Goal: Transaction & Acquisition: Book appointment/travel/reservation

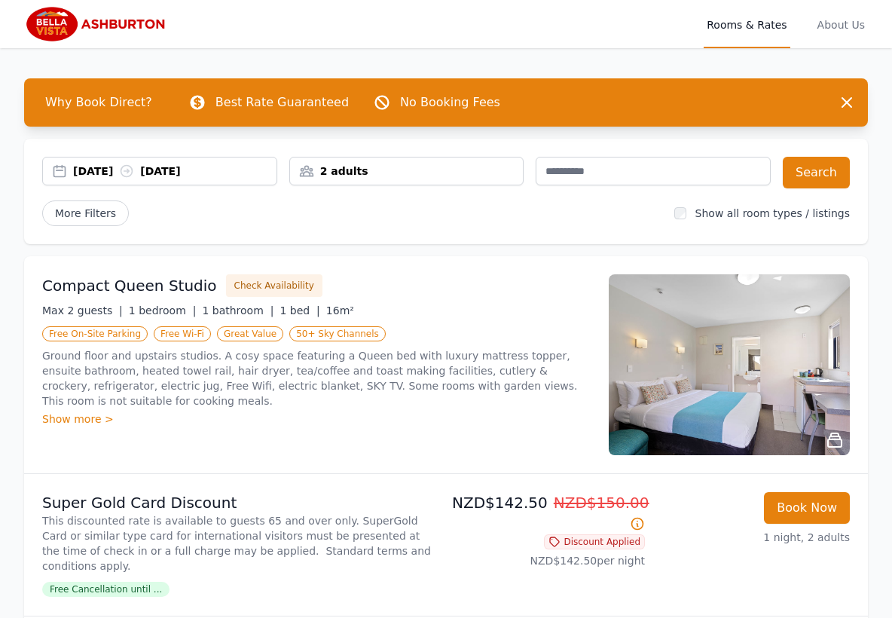
click at [106, 167] on div "[DATE] [DATE]" at bounding box center [174, 170] width 203 height 15
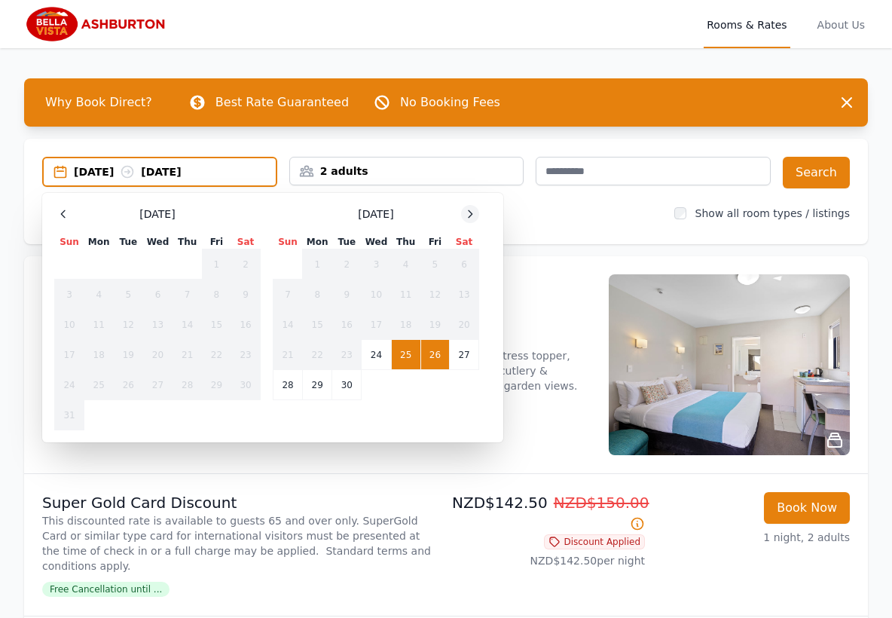
click at [466, 211] on icon at bounding box center [470, 214] width 12 height 12
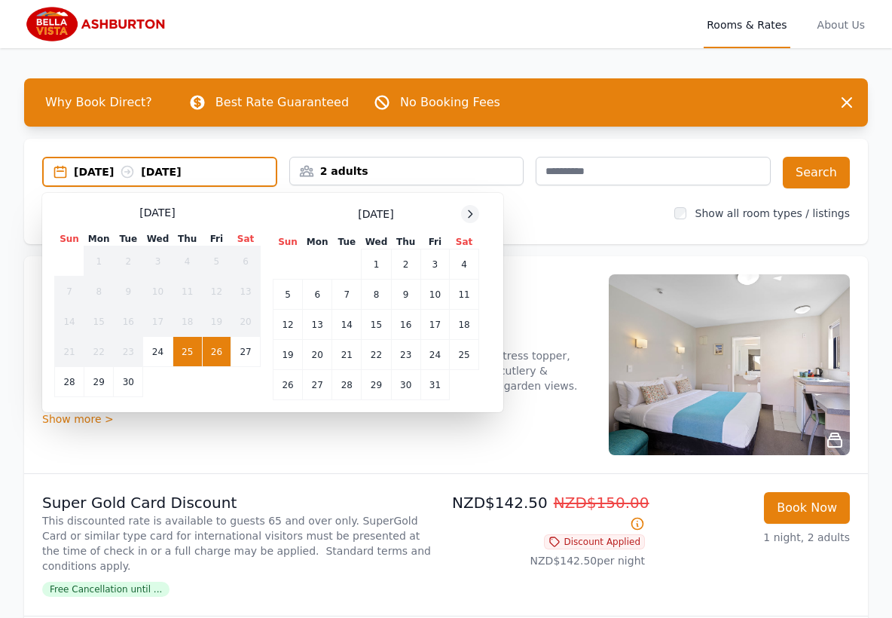
click at [468, 212] on icon at bounding box center [470, 214] width 12 height 12
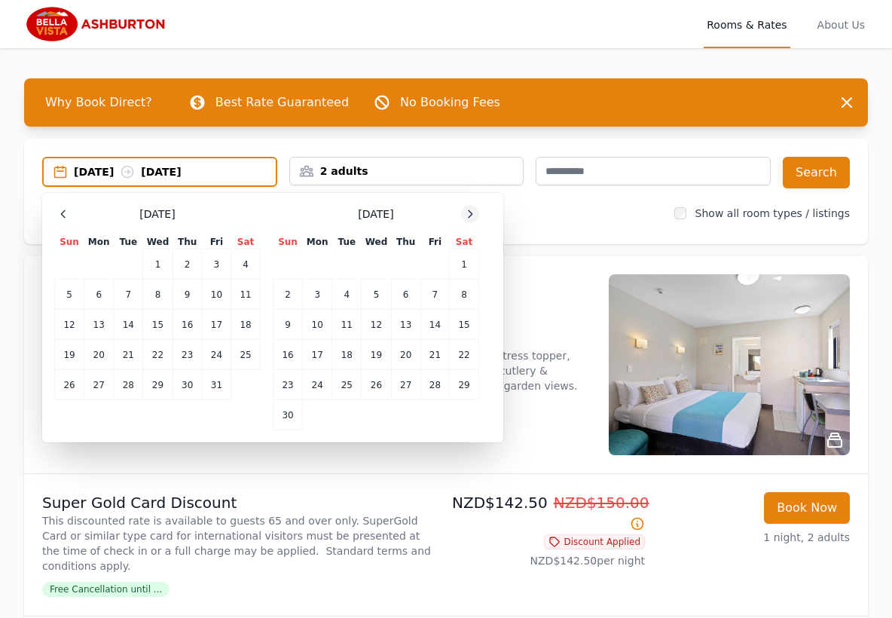
click at [468, 212] on icon at bounding box center [470, 214] width 12 height 12
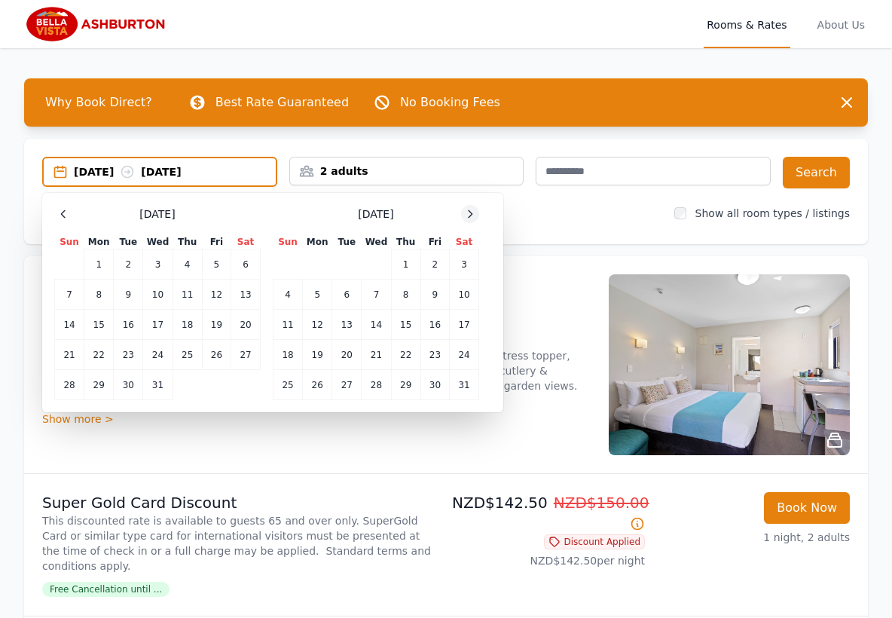
click at [468, 212] on icon at bounding box center [470, 214] width 12 height 12
click at [376, 296] on td "11" at bounding box center [376, 294] width 29 height 30
click at [408, 294] on td "12" at bounding box center [405, 294] width 29 height 30
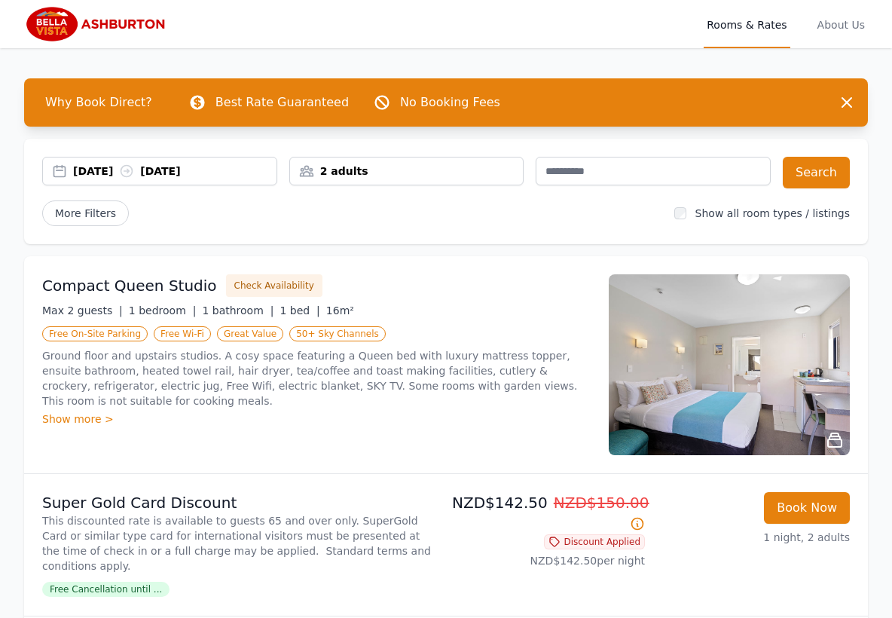
click at [348, 167] on div "2 adults" at bounding box center [407, 170] width 234 height 15
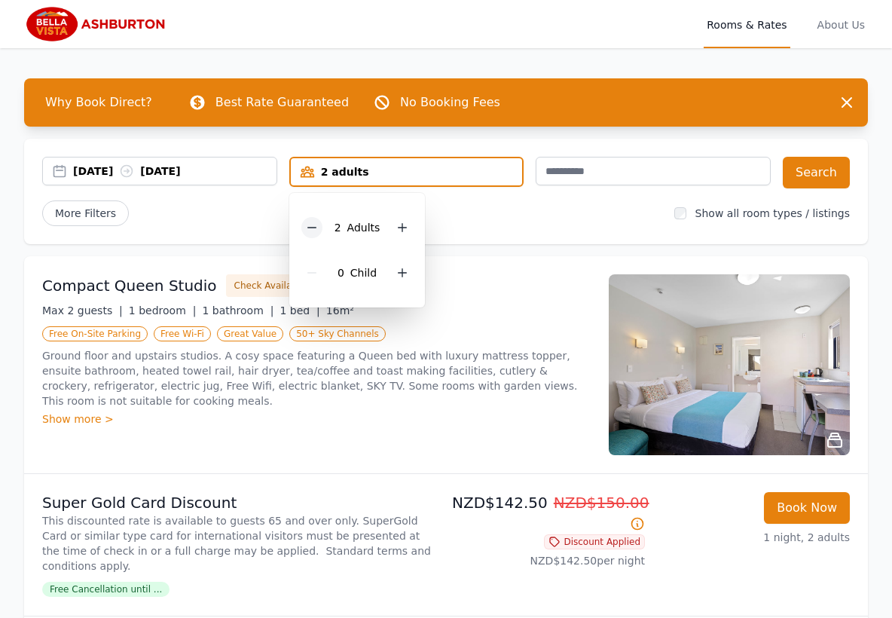
click at [304, 225] on div at bounding box center [311, 227] width 21 height 21
click at [827, 176] on button "Search" at bounding box center [816, 173] width 67 height 32
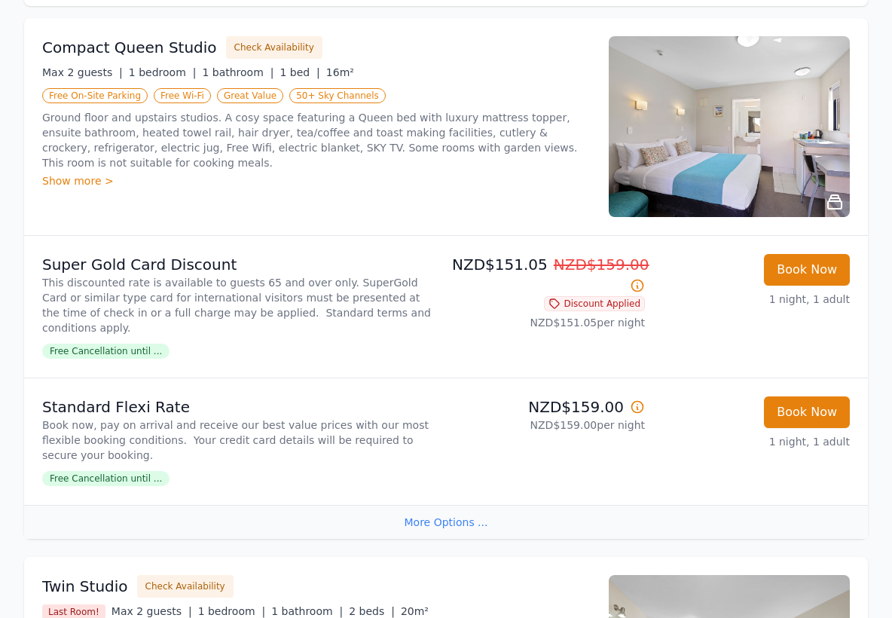
scroll to position [217, 0]
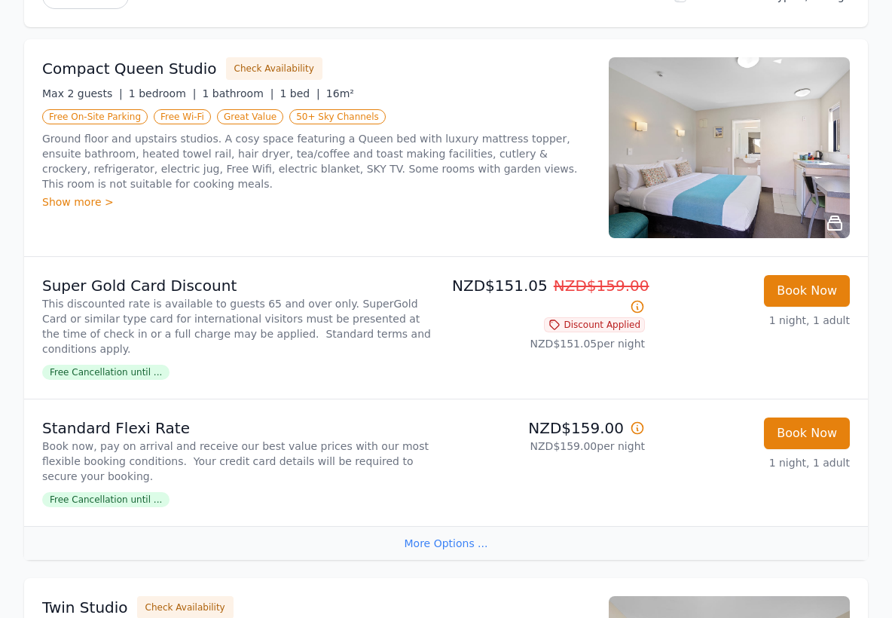
click at [728, 169] on img at bounding box center [729, 147] width 241 height 181
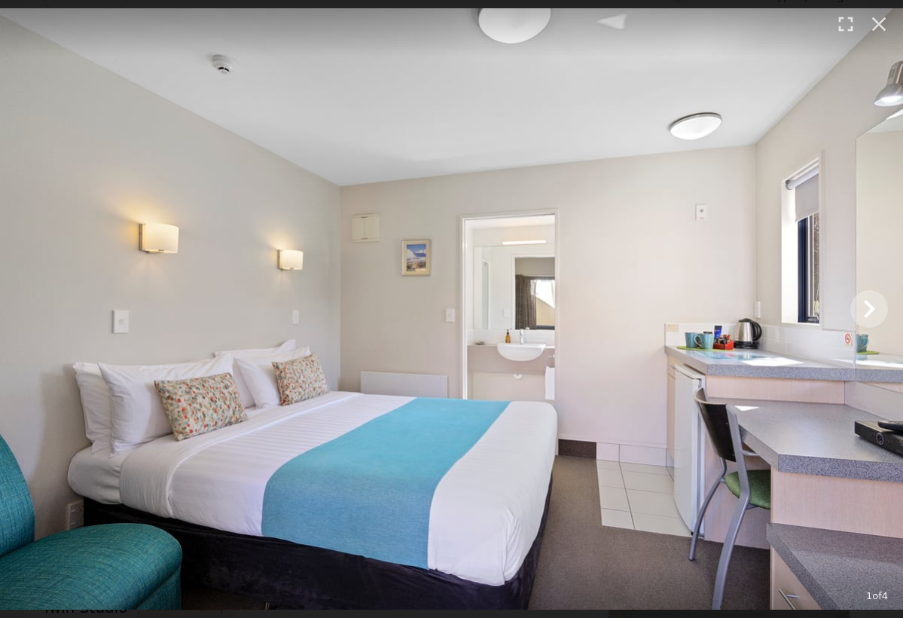
click at [869, 302] on icon "Show slide 2 of 4" at bounding box center [869, 309] width 36 height 36
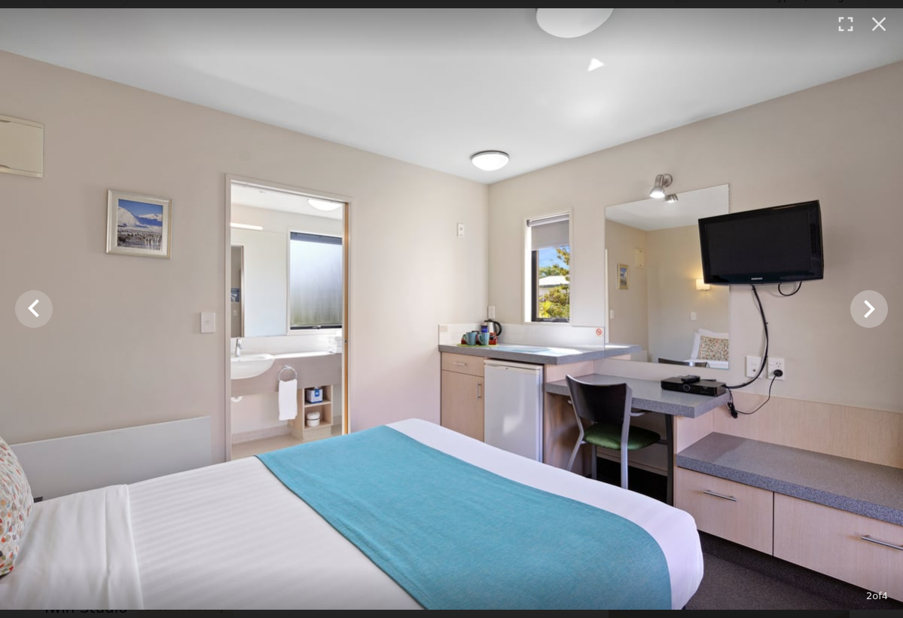
click at [873, 307] on icon "Show slide 3 of 4" at bounding box center [869, 309] width 11 height 18
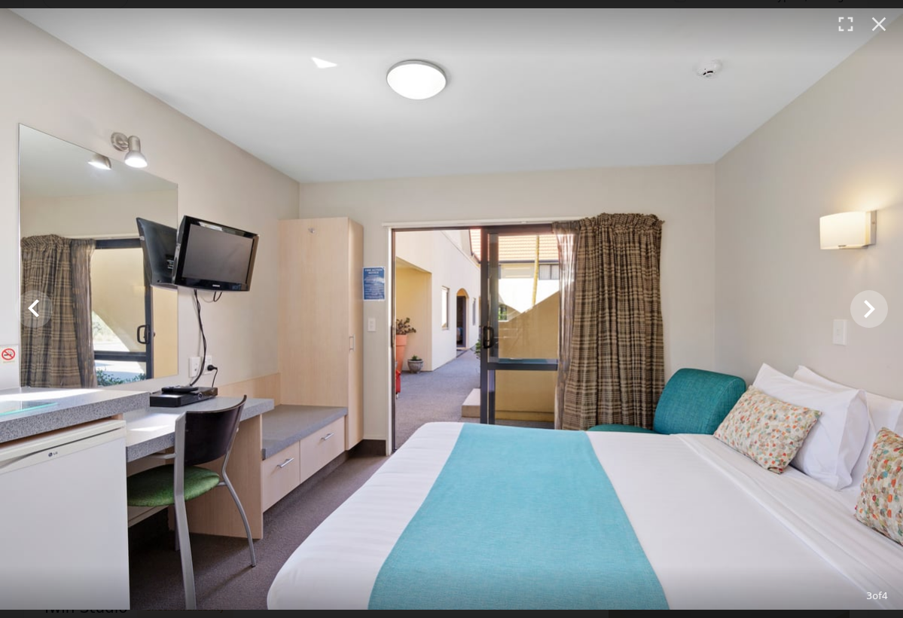
click at [873, 307] on icon "Show slide 4 of 4" at bounding box center [869, 309] width 36 height 36
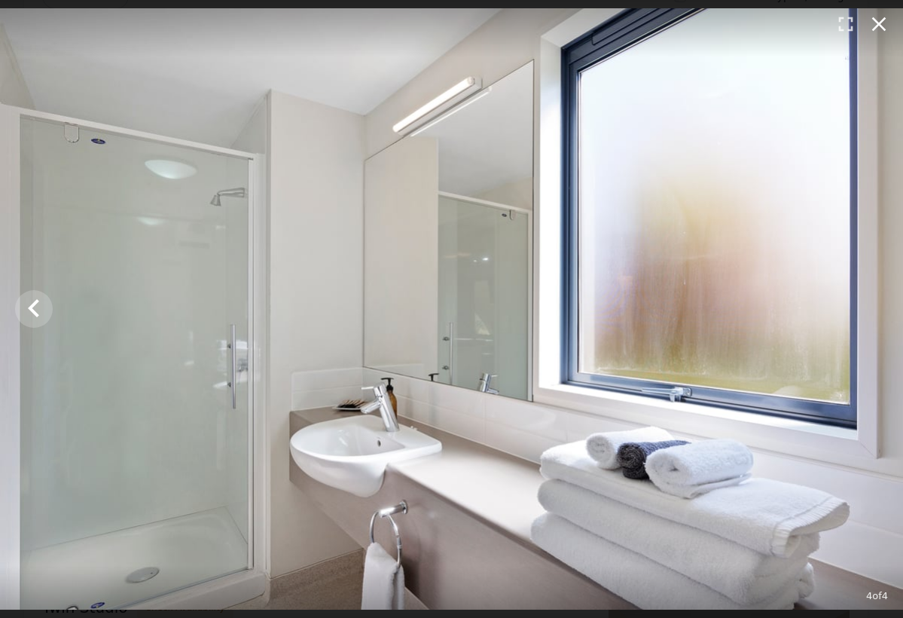
click at [885, 23] on icon "button" at bounding box center [879, 24] width 24 height 24
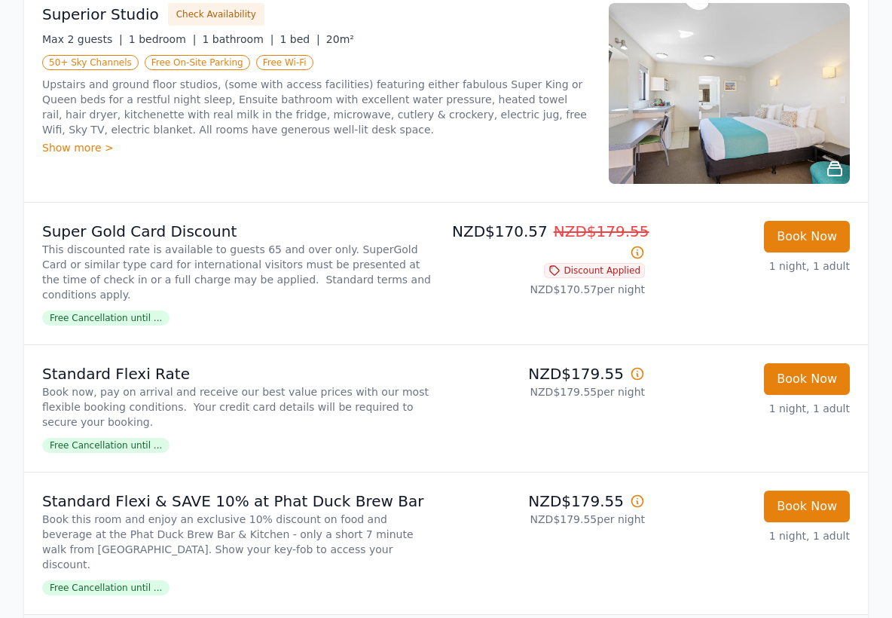
scroll to position [1978, 0]
